Goal: Information Seeking & Learning: Learn about a topic

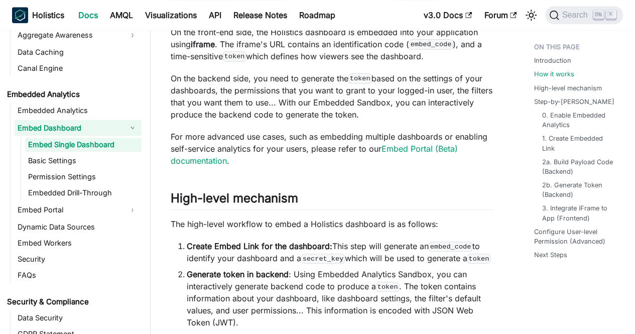
scroll to position [659, 0]
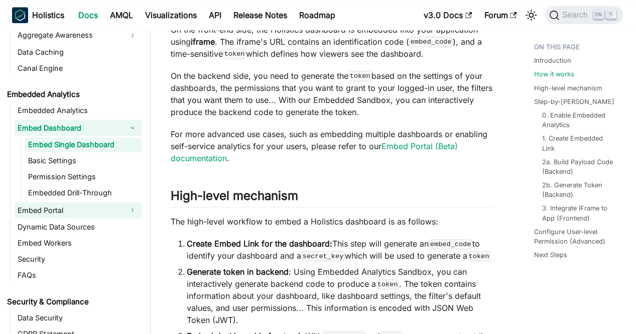
click at [76, 209] on link "Embed Portal" at bounding box center [69, 210] width 109 height 16
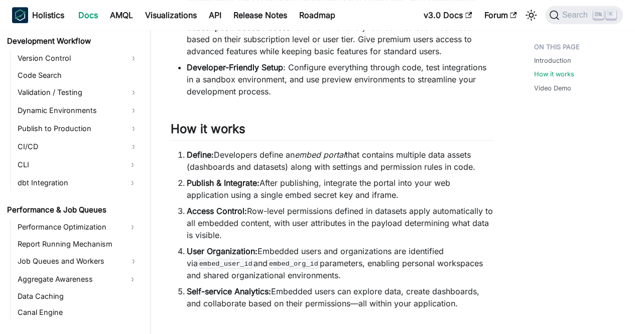
scroll to position [698, 0]
click at [209, 48] on li "Subscription-Based Access : Control what analytics features each user sees base…" at bounding box center [340, 39] width 307 height 36
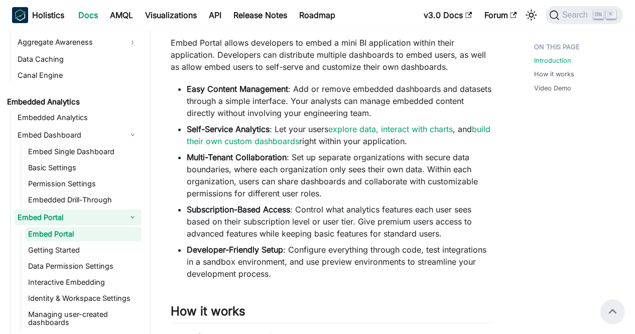
scroll to position [936, 0]
click at [74, 157] on link "Embed Single Dashboard" at bounding box center [83, 151] width 116 height 14
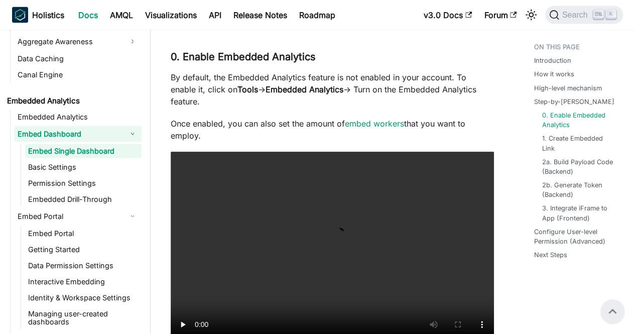
scroll to position [1099, 0]
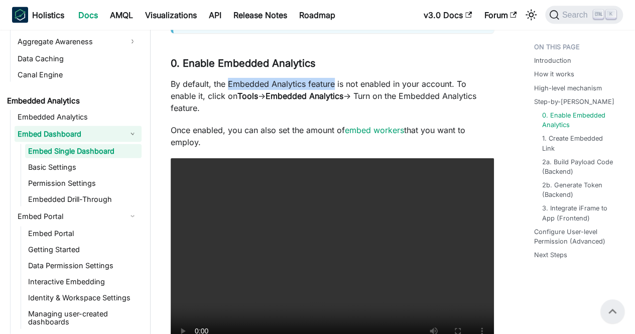
drag, startPoint x: 334, startPoint y: 73, endPoint x: 229, endPoint y: 67, distance: 105.1
click at [229, 78] on p "By default, the Embedded Analytics feature is not enabled in your account. To e…" at bounding box center [332, 96] width 323 height 36
copy p "Embedded Analytics feature"
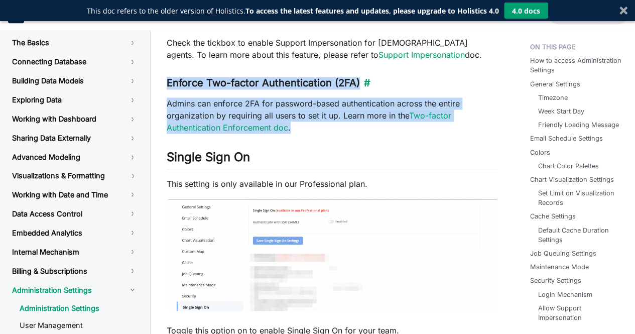
scroll to position [164, 0]
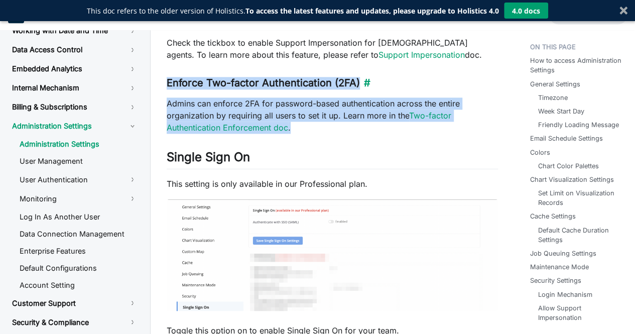
click at [424, 85] on h3 "Enforce Two-factor Authentication (2FA) ​" at bounding box center [332, 83] width 331 height 13
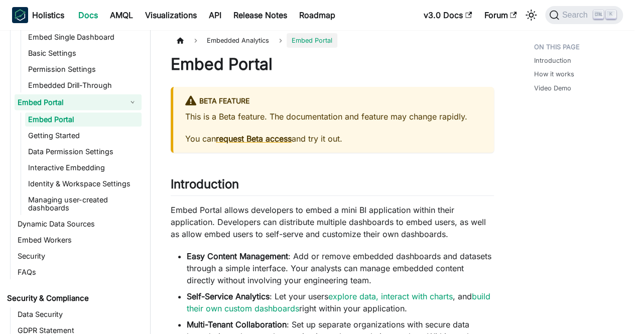
scroll to position [3, 0]
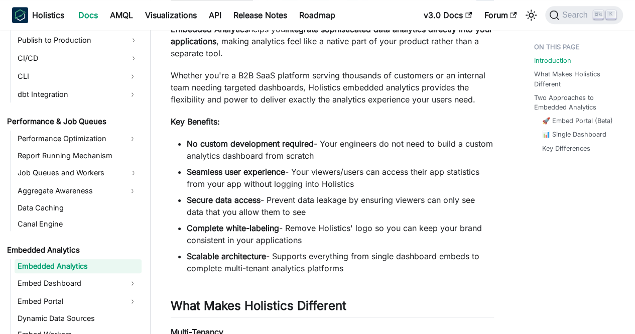
scroll to position [296, 0]
click at [300, 179] on li "Seamless user experience - Your viewers/users can access their app statistics f…" at bounding box center [340, 178] width 307 height 24
click at [323, 176] on li "Seamless user experience - Your viewers/users can access their app statistics f…" at bounding box center [340, 178] width 307 height 24
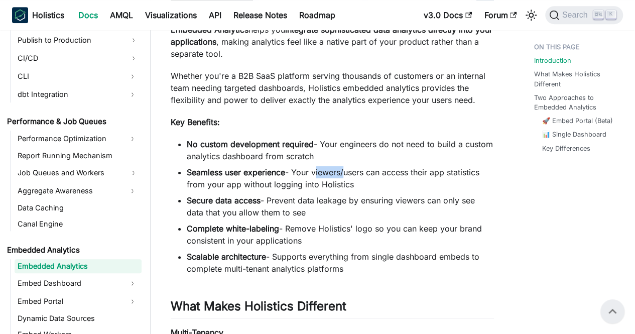
click at [323, 176] on li "Seamless user experience - Your viewers/users can access their app statistics f…" at bounding box center [340, 178] width 307 height 24
click at [364, 188] on li "Seamless user experience - Your viewers/users can access their app statistics f…" at bounding box center [340, 178] width 307 height 24
drag, startPoint x: 364, startPoint y: 188, endPoint x: 296, endPoint y: 171, distance: 69.8
click at [296, 171] on li "Seamless user experience - Your viewers/users can access their app statistics f…" at bounding box center [340, 178] width 307 height 24
click at [325, 178] on li "Seamless user experience - Your viewers/users can access their app statistics f…" at bounding box center [340, 178] width 307 height 24
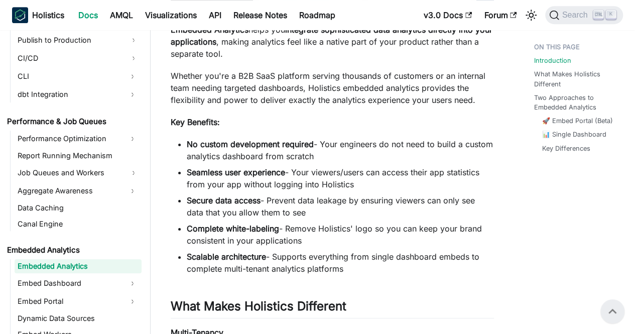
click at [325, 178] on li "Seamless user experience - Your viewers/users can access their app statistics f…" at bounding box center [340, 178] width 307 height 24
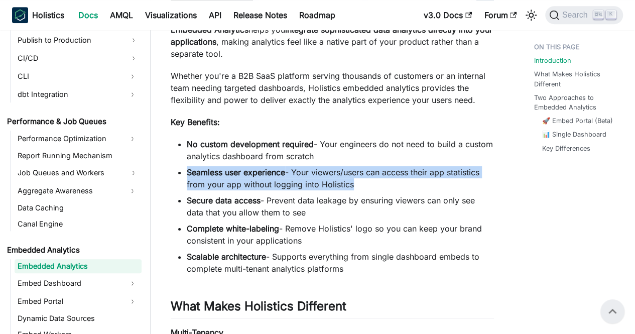
click at [325, 178] on li "Seamless user experience - Your viewers/users can access their app statistics f…" at bounding box center [340, 178] width 307 height 24
click at [353, 187] on li "Seamless user experience - Your viewers/users can access their app statistics f…" at bounding box center [340, 178] width 307 height 24
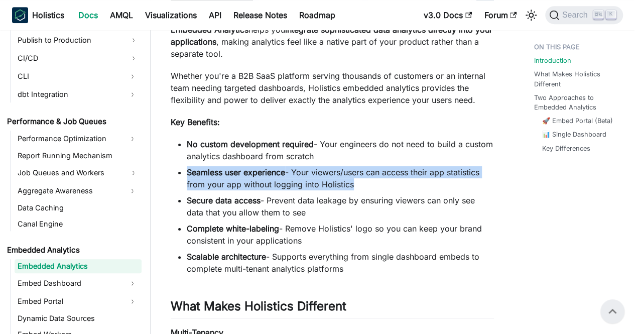
drag, startPoint x: 353, startPoint y: 187, endPoint x: 295, endPoint y: 172, distance: 60.0
click at [295, 172] on li "Seamless user experience - Your viewers/users can access their app statistics f…" at bounding box center [340, 178] width 307 height 24
click at [315, 189] on li "Seamless user experience - Your viewers/users can access their app statistics f…" at bounding box center [340, 178] width 307 height 24
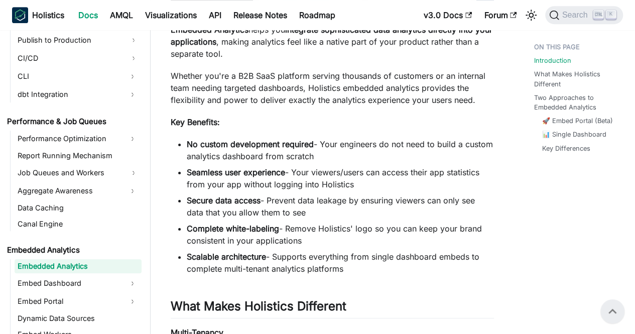
click at [315, 189] on li "Seamless user experience - Your viewers/users can access their app statistics f…" at bounding box center [340, 178] width 307 height 24
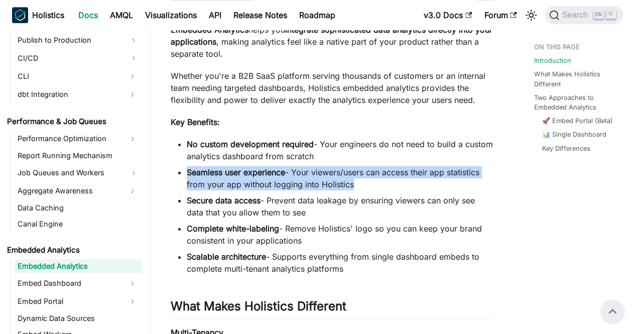
click at [315, 189] on li "Seamless user experience - Your viewers/users can access their app statistics f…" at bounding box center [340, 178] width 307 height 24
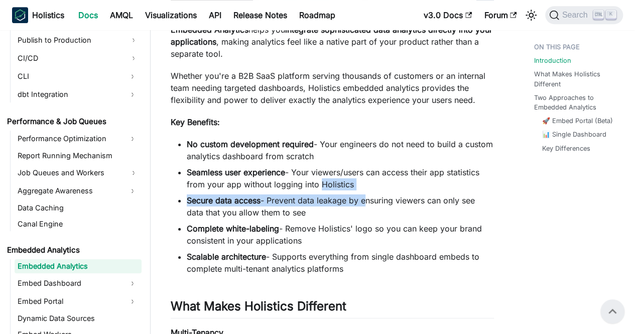
drag, startPoint x: 315, startPoint y: 189, endPoint x: 365, endPoint y: 193, distance: 50.3
click at [365, 193] on ul "No custom development required - Your engineers do not need to build a custom a…" at bounding box center [332, 206] width 323 height 137
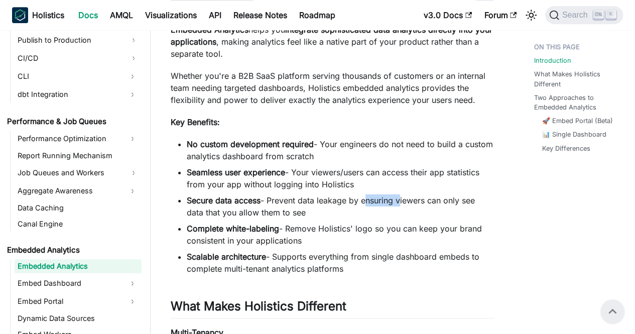
click at [365, 193] on ul "No custom development required - Your engineers do not need to build a custom a…" at bounding box center [332, 206] width 323 height 137
click at [377, 184] on li "Seamless user experience - Your viewers/users can access their app statistics f…" at bounding box center [340, 178] width 307 height 24
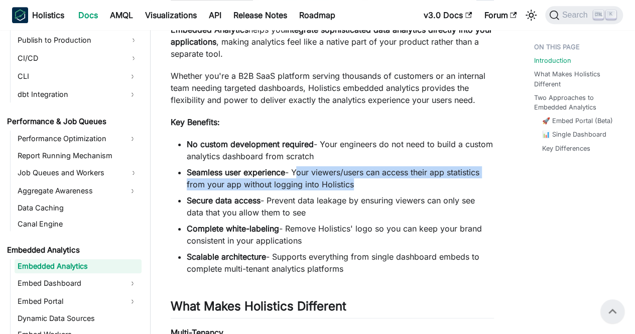
drag, startPoint x: 377, startPoint y: 184, endPoint x: 302, endPoint y: 170, distance: 76.6
click at [302, 170] on li "Seamless user experience - Your viewers/users can access their app statistics f…" at bounding box center [340, 178] width 307 height 24
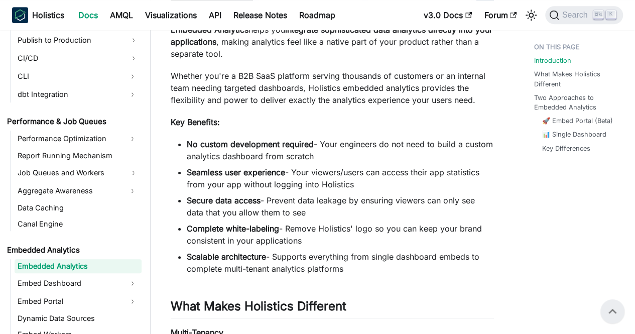
click at [318, 211] on li "Secure data access - Prevent data leakage by ensuring viewers can only see data…" at bounding box center [340, 206] width 307 height 24
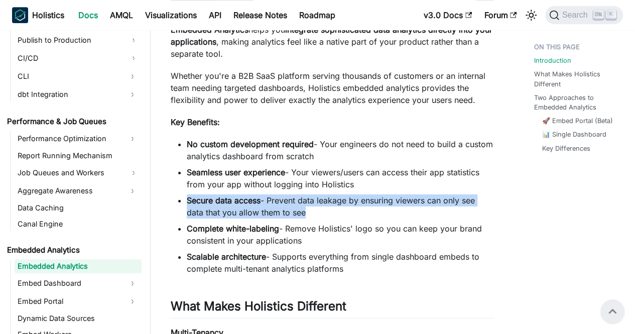
drag, startPoint x: 318, startPoint y: 211, endPoint x: 195, endPoint y: 204, distance: 123.7
click at [195, 204] on li "Secure data access - Prevent data leakage by ensuring viewers can only see data…" at bounding box center [340, 206] width 307 height 24
click at [311, 202] on li "Secure data access - Prevent data leakage by ensuring viewers can only see data…" at bounding box center [340, 206] width 307 height 24
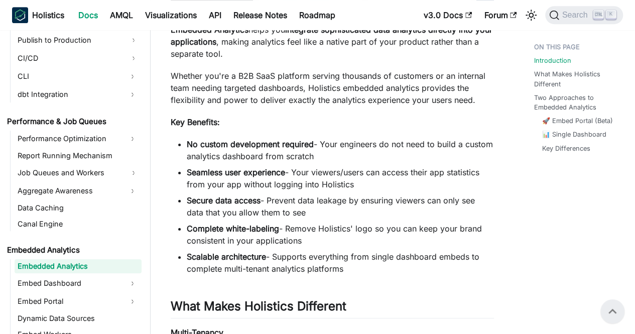
click at [270, 201] on li "Secure data access - Prevent data leakage by ensuring viewers can only see data…" at bounding box center [340, 206] width 307 height 24
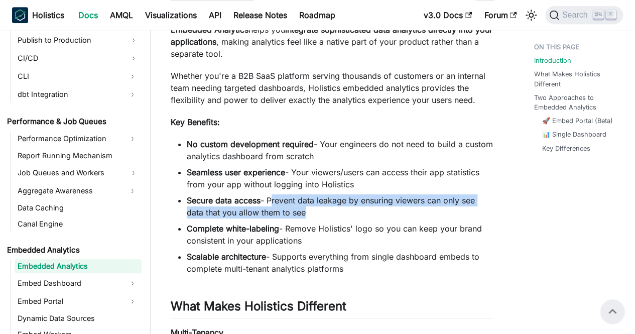
drag, startPoint x: 270, startPoint y: 201, endPoint x: 305, endPoint y: 213, distance: 37.0
click at [305, 213] on li "Secure data access - Prevent data leakage by ensuring viewers can only see data…" at bounding box center [340, 206] width 307 height 24
click at [312, 217] on li "Secure data access - Prevent data leakage by ensuring viewers can only see data…" at bounding box center [340, 206] width 307 height 24
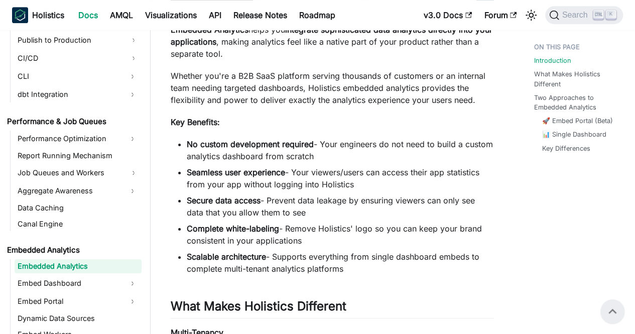
click at [312, 217] on li "Secure data access - Prevent data leakage by ensuring viewers can only see data…" at bounding box center [340, 206] width 307 height 24
click at [329, 215] on li "Secure data access - Prevent data leakage by ensuring viewers can only see data…" at bounding box center [340, 206] width 307 height 24
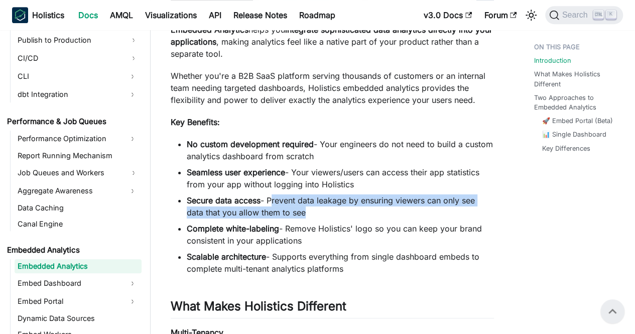
drag, startPoint x: 329, startPoint y: 215, endPoint x: 270, endPoint y: 201, distance: 60.9
click at [270, 201] on li "Secure data access - Prevent data leakage by ensuring viewers can only see data…" at bounding box center [340, 206] width 307 height 24
click at [301, 214] on li "Secure data access - Prevent data leakage by ensuring viewers can only see data…" at bounding box center [340, 206] width 307 height 24
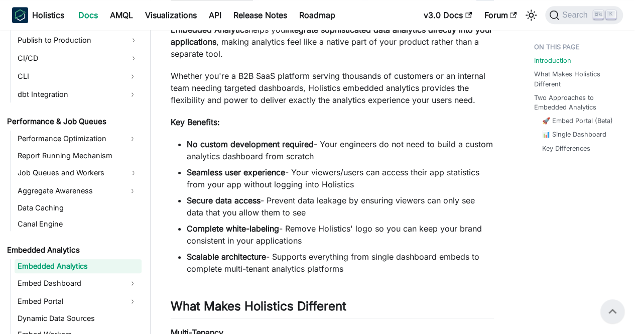
click at [301, 214] on li "Secure data access - Prevent data leakage by ensuring viewers can only see data…" at bounding box center [340, 206] width 307 height 24
drag, startPoint x: 301, startPoint y: 214, endPoint x: 273, endPoint y: 203, distance: 29.5
click at [273, 203] on li "Secure data access - Prevent data leakage by ensuring viewers can only see data…" at bounding box center [340, 206] width 307 height 24
drag, startPoint x: 273, startPoint y: 203, endPoint x: 301, endPoint y: 214, distance: 30.2
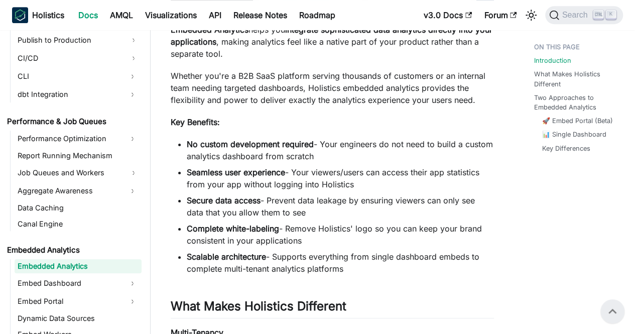
click at [301, 214] on li "Secure data access - Prevent data leakage by ensuring viewers can only see data…" at bounding box center [340, 206] width 307 height 24
click at [289, 212] on li "Secure data access - Prevent data leakage by ensuring viewers can only see data…" at bounding box center [340, 206] width 307 height 24
drag, startPoint x: 309, startPoint y: 213, endPoint x: 265, endPoint y: 197, distance: 47.0
click at [265, 197] on li "Secure data access - Prevent data leakage by ensuring viewers can only see data…" at bounding box center [340, 206] width 307 height 24
click at [269, 199] on li "Secure data access - Prevent data leakage by ensuring viewers can only see data…" at bounding box center [340, 206] width 307 height 24
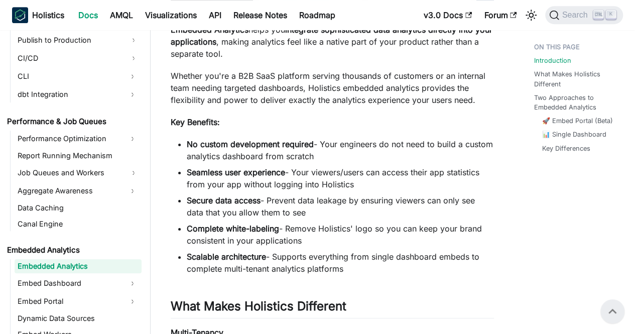
click at [325, 262] on li "Scalable architecture - Supports everything from single dashboard embeds to com…" at bounding box center [340, 262] width 307 height 24
drag, startPoint x: 349, startPoint y: 272, endPoint x: 273, endPoint y: 255, distance: 78.1
click at [273, 255] on li "Scalable architecture - Supports everything from single dashboard embeds to com…" at bounding box center [340, 262] width 307 height 24
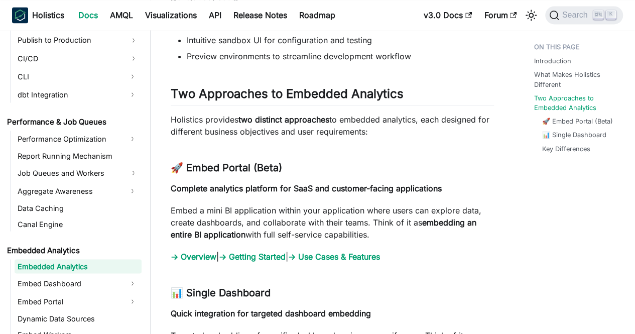
scroll to position [896, 0]
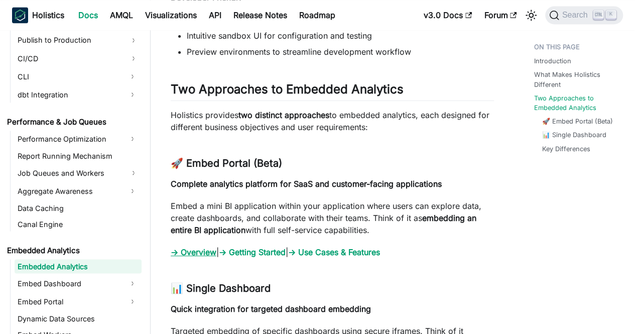
click at [211, 253] on link "→ Overview" at bounding box center [194, 252] width 46 height 10
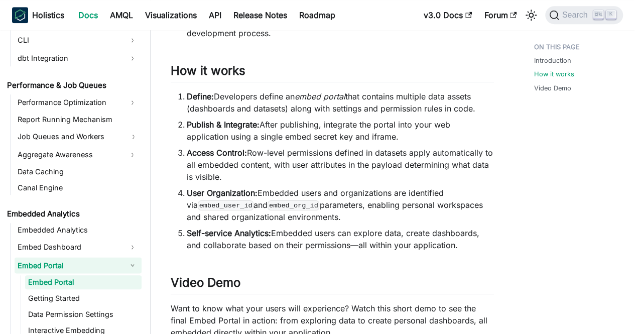
scroll to position [416, 0]
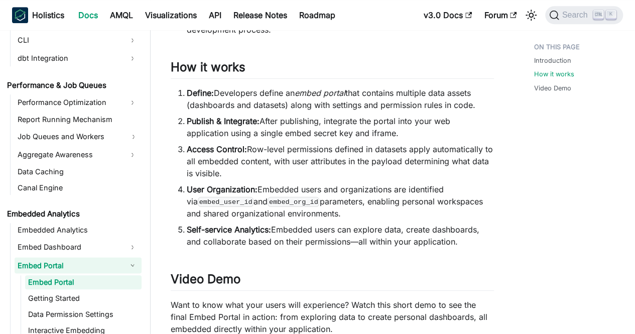
click at [392, 134] on li "Publish & Integrate: After publishing, integrate the portal into your web appli…" at bounding box center [340, 127] width 307 height 24
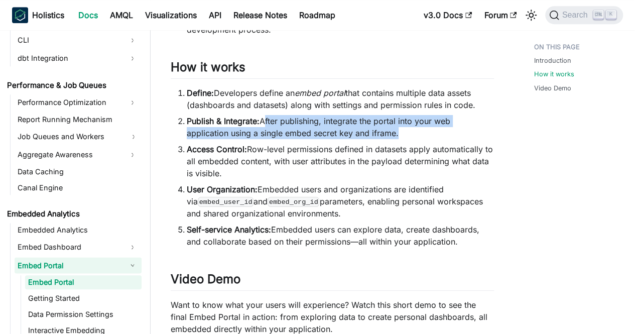
drag, startPoint x: 392, startPoint y: 134, endPoint x: 267, endPoint y: 114, distance: 127.6
click at [267, 114] on ol "Define: Developers define an embed portal that contains multiple data assets (d…" at bounding box center [332, 167] width 323 height 161
click at [391, 132] on li "Publish & Integrate: After publishing, integrate the portal into your web appli…" at bounding box center [340, 127] width 307 height 24
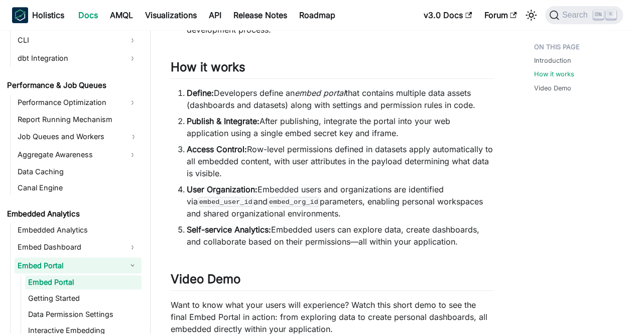
drag, startPoint x: 400, startPoint y: 133, endPoint x: 263, endPoint y: 119, distance: 137.2
click at [263, 119] on li "Publish & Integrate: After publishing, integrate the portal into your web appli…" at bounding box center [340, 127] width 307 height 24
click at [304, 164] on li "Access Control: Row-level permissions defined in datasets apply automatically t…" at bounding box center [340, 161] width 307 height 36
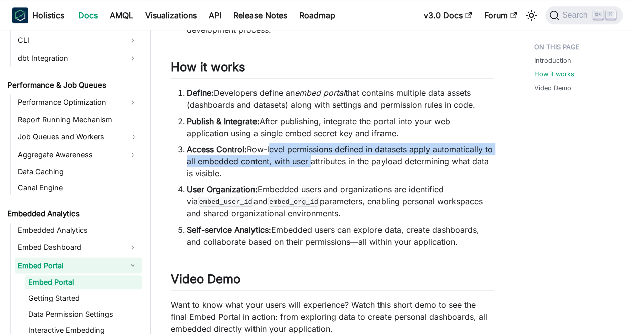
drag, startPoint x: 304, startPoint y: 164, endPoint x: 279, endPoint y: 149, distance: 29.5
click at [279, 149] on li "Access Control: Row-level permissions defined in datasets apply automatically t…" at bounding box center [340, 161] width 307 height 36
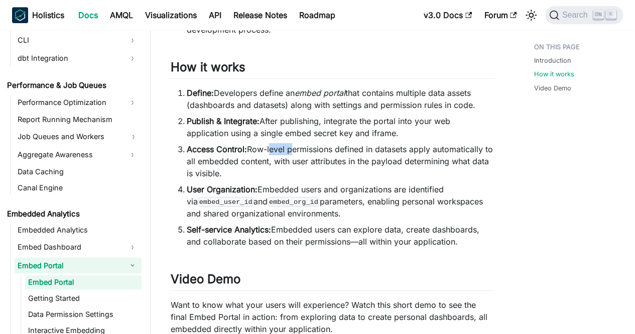
click at [279, 149] on li "Access Control: Row-level permissions defined in datasets apply automatically t…" at bounding box center [340, 161] width 307 height 36
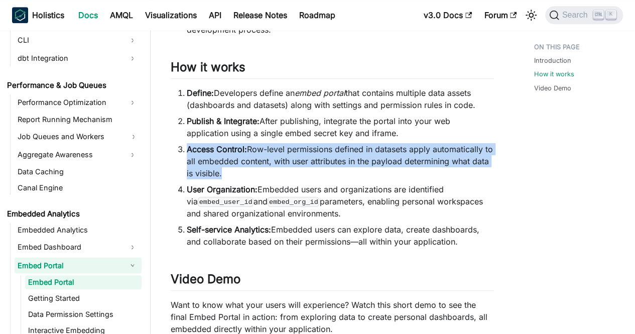
click at [279, 149] on li "Access Control: Row-level permissions defined in datasets apply automatically t…" at bounding box center [340, 161] width 307 height 36
click at [258, 172] on li "Access Control: Row-level permissions defined in datasets apply automatically t…" at bounding box center [340, 161] width 307 height 36
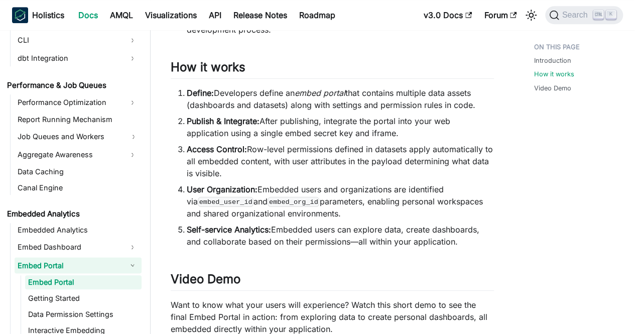
click at [258, 172] on li "Access Control: Row-level permissions defined in datasets apply automatically t…" at bounding box center [340, 161] width 307 height 36
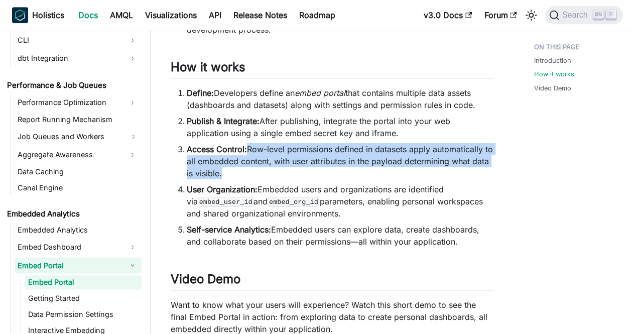
drag, startPoint x: 258, startPoint y: 172, endPoint x: 247, endPoint y: 153, distance: 21.8
click at [247, 153] on li "Access Control: Row-level permissions defined in datasets apply automatically t…" at bounding box center [340, 161] width 307 height 36
click at [273, 174] on li "Access Control: Row-level permissions defined in datasets apply automatically t…" at bounding box center [340, 161] width 307 height 36
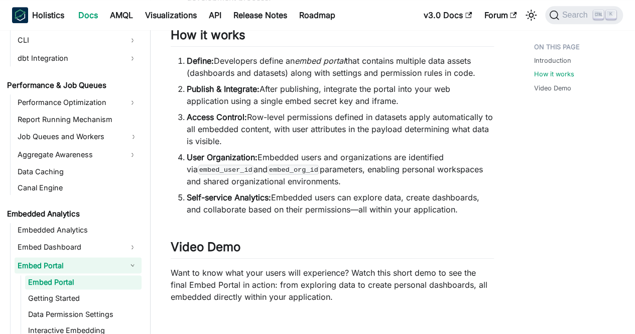
scroll to position [449, 0]
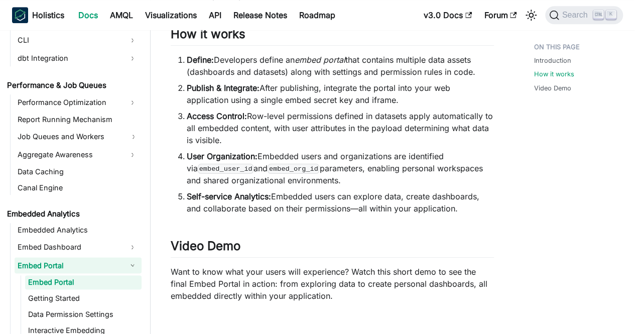
click at [276, 208] on li "Self-service Analytics: Embedded users can explore data, create dashboards, and…" at bounding box center [340, 202] width 307 height 24
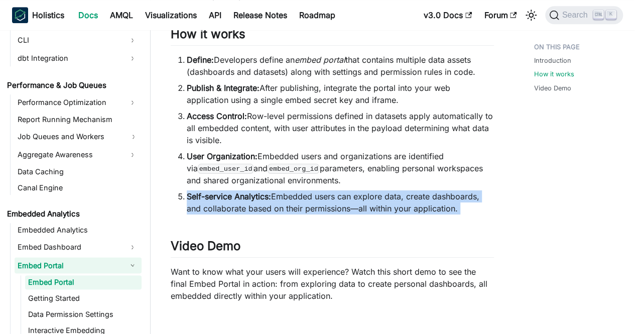
click at [276, 208] on li "Self-service Analytics: Embedded users can explore data, create dashboards, and…" at bounding box center [340, 202] width 307 height 24
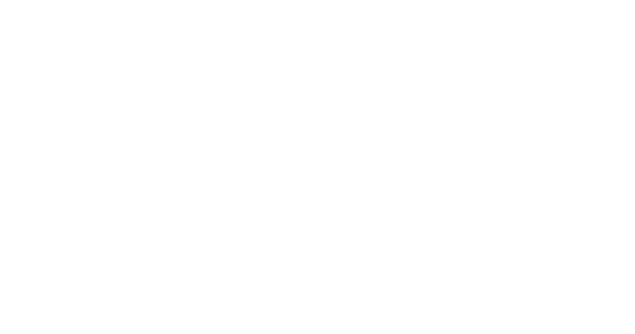
scroll to position [664, 0]
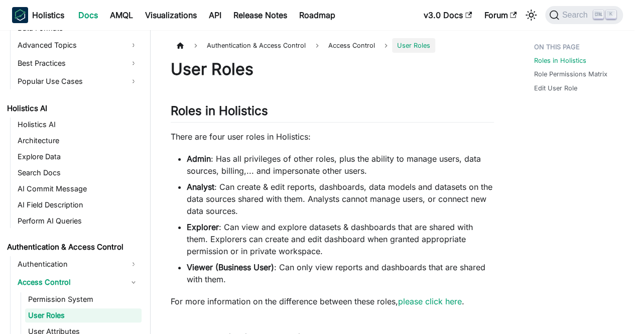
scroll to position [496, 0]
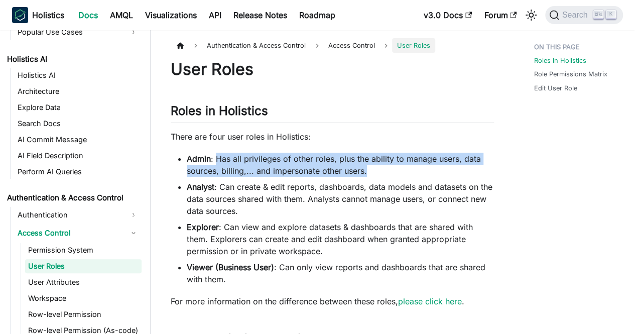
drag, startPoint x: 368, startPoint y: 167, endPoint x: 215, endPoint y: 152, distance: 154.3
click at [215, 153] on li "Admin : Has all privileges of other roles, plus the ability to manage users, da…" at bounding box center [340, 165] width 307 height 24
click at [227, 155] on li "Admin : Has all privileges of other roles, plus the ability to manage users, da…" at bounding box center [340, 165] width 307 height 24
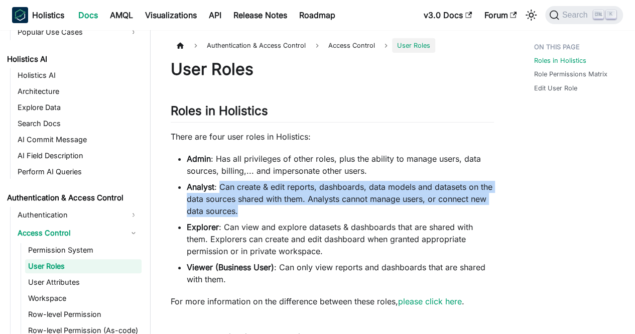
drag, startPoint x: 249, startPoint y: 208, endPoint x: 219, endPoint y: 188, distance: 36.2
click at [219, 188] on li "Analyst : Can create & edit reports, dashboards, data models and datasets on th…" at bounding box center [340, 199] width 307 height 36
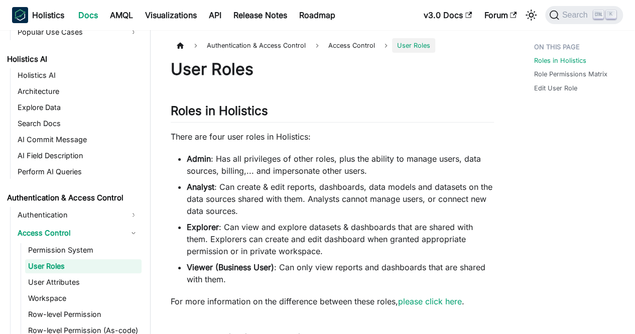
click at [209, 188] on strong "Analyst" at bounding box center [201, 187] width 28 height 10
copy strong "Analyst"
click at [303, 171] on li "Admin : Has all privileges of other roles, plus the ability to manage users, da…" at bounding box center [340, 165] width 307 height 24
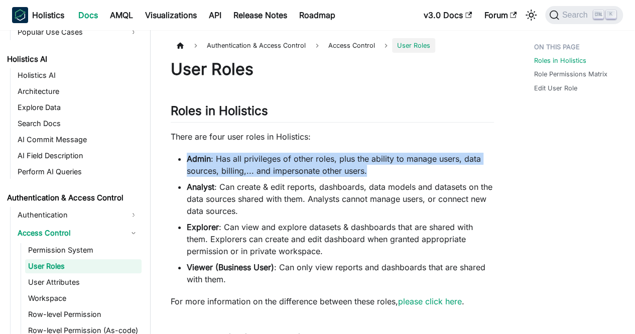
click at [303, 171] on li "Admin : Has all privileges of other roles, plus the ability to manage users, da…" at bounding box center [340, 165] width 307 height 24
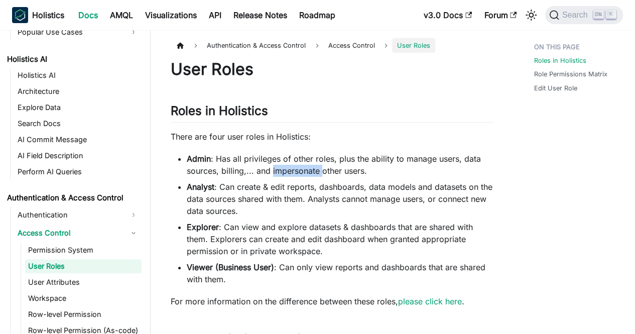
click at [303, 171] on li "Admin : Has all privileges of other roles, plus the ability to manage users, da…" at bounding box center [340, 165] width 307 height 24
click at [381, 169] on li "Admin : Has all privileges of other roles, plus the ability to manage users, da…" at bounding box center [340, 165] width 307 height 24
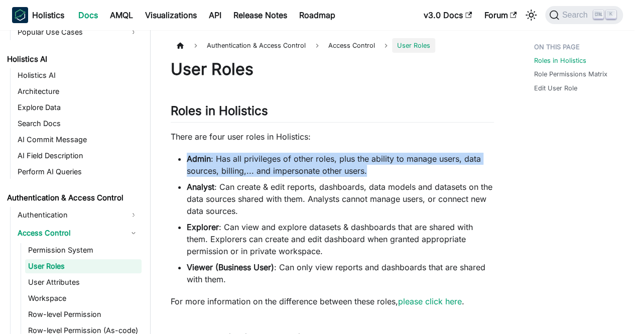
drag, startPoint x: 381, startPoint y: 169, endPoint x: 184, endPoint y: 162, distance: 197.9
click at [184, 162] on ul "Admin : Has all privileges of other roles, plus the ability to manage users, da…" at bounding box center [332, 219] width 323 height 132
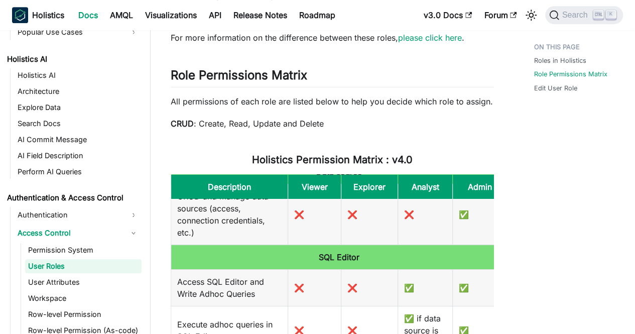
scroll to position [0, 0]
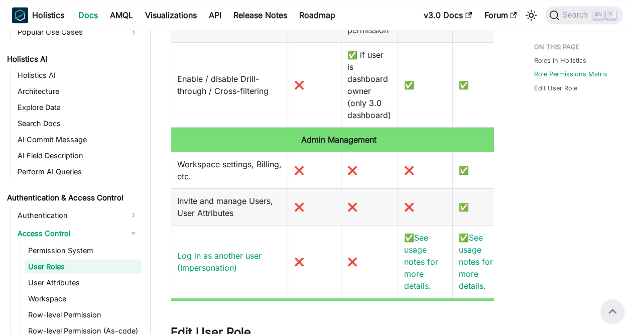
scroll to position [1781, 0]
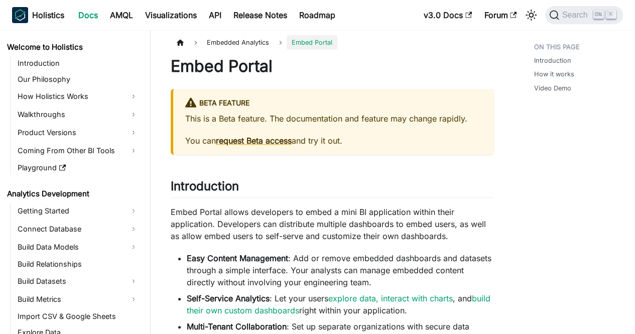
scroll to position [1066, 0]
